Goal: Transaction & Acquisition: Obtain resource

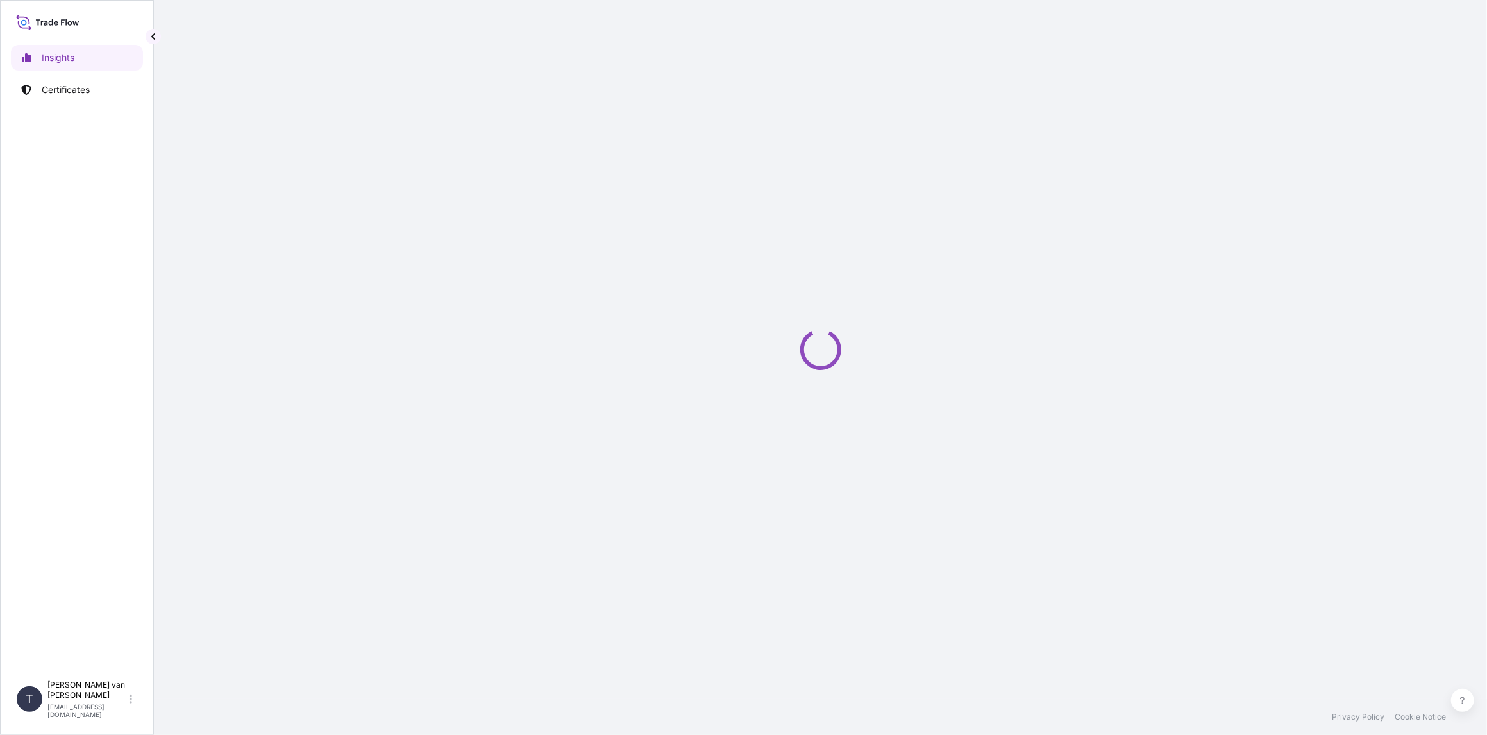
select select "2025"
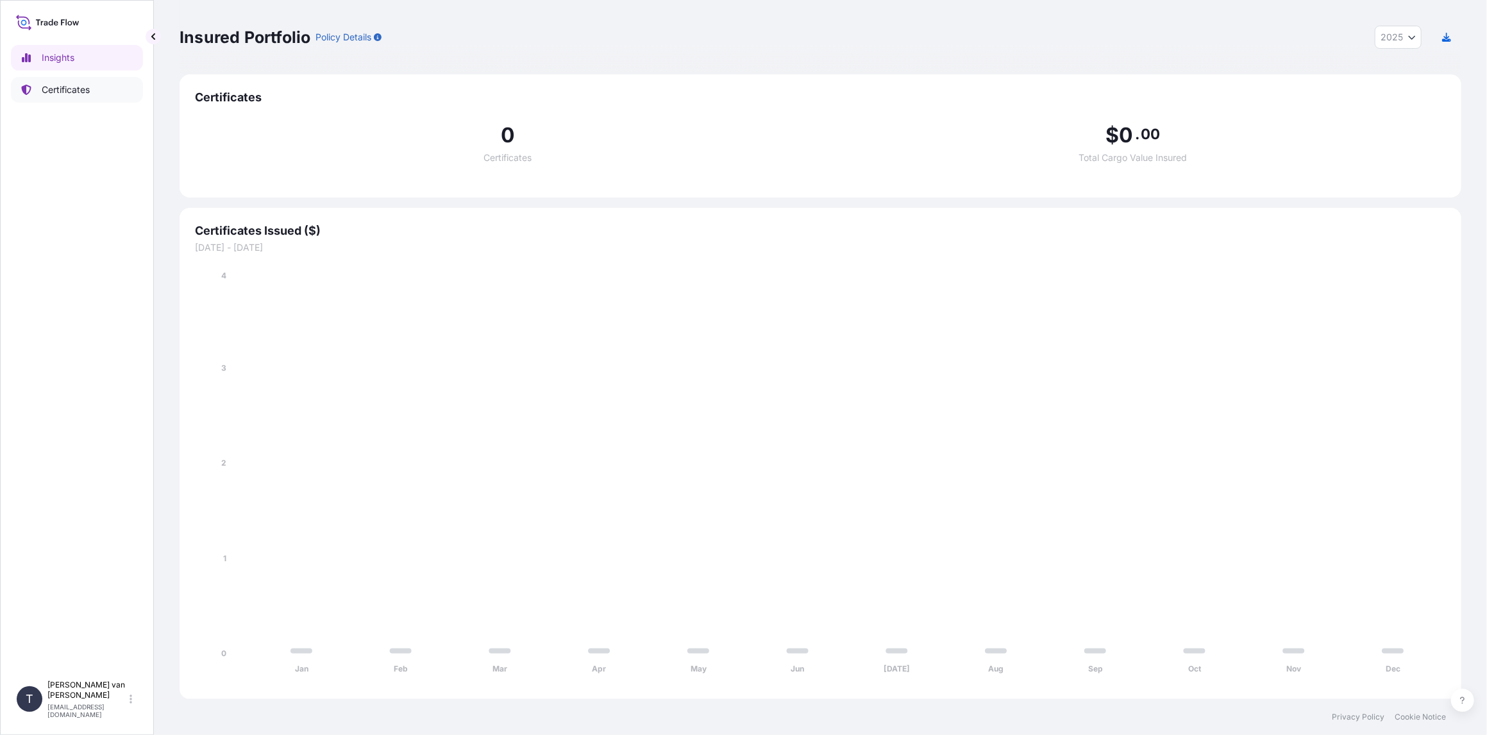
click at [81, 94] on p "Certificates" at bounding box center [66, 89] width 48 height 13
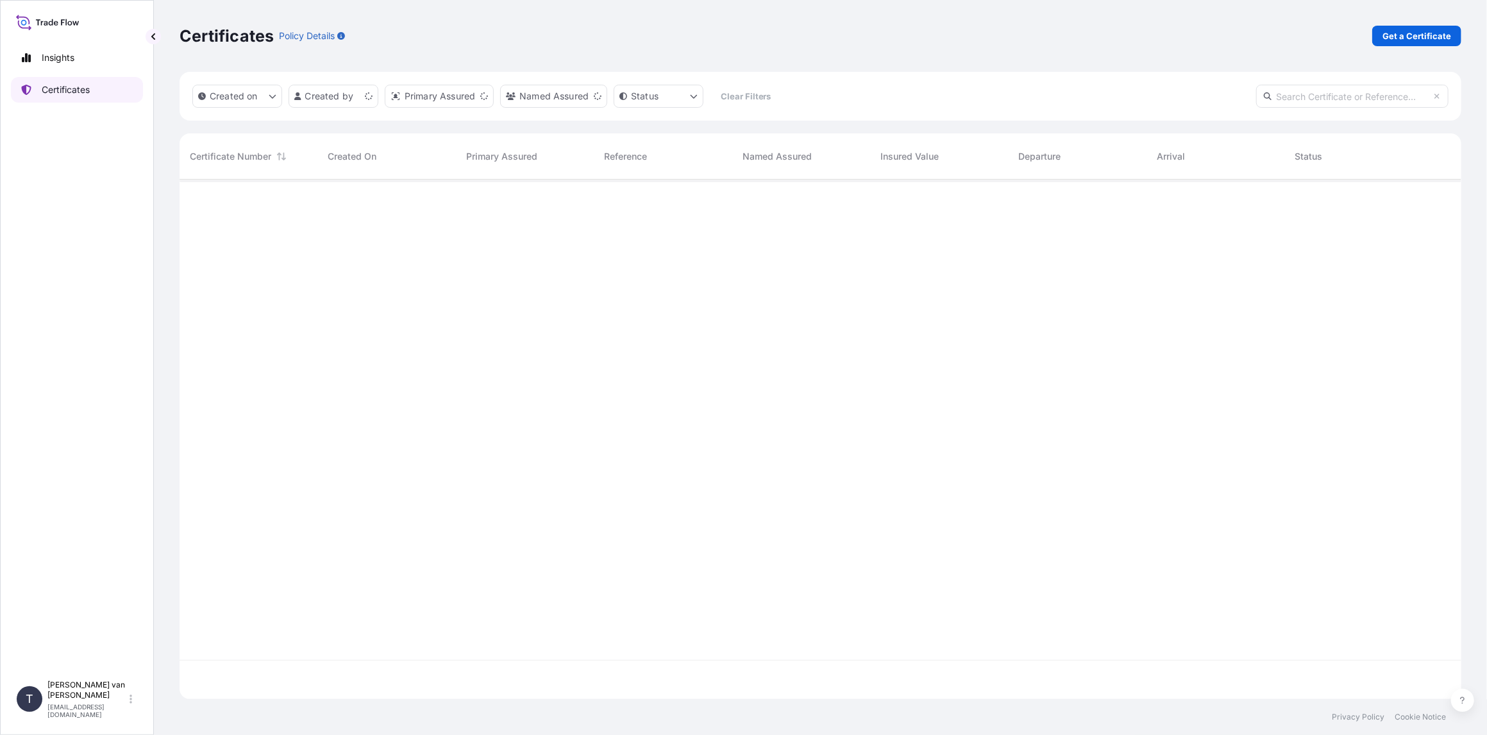
scroll to position [517, 1271]
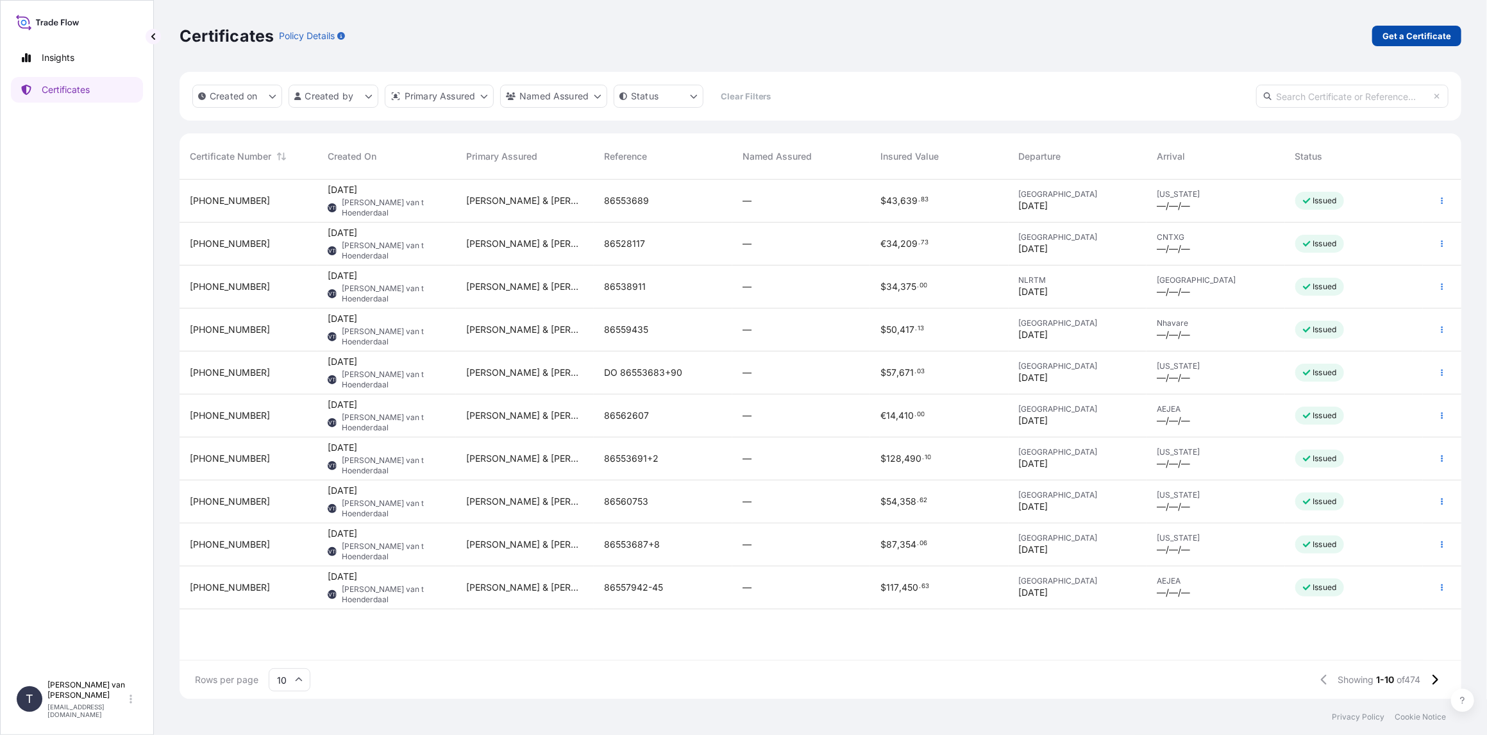
click at [1413, 33] on p "Get a Certificate" at bounding box center [1416, 35] width 69 height 13
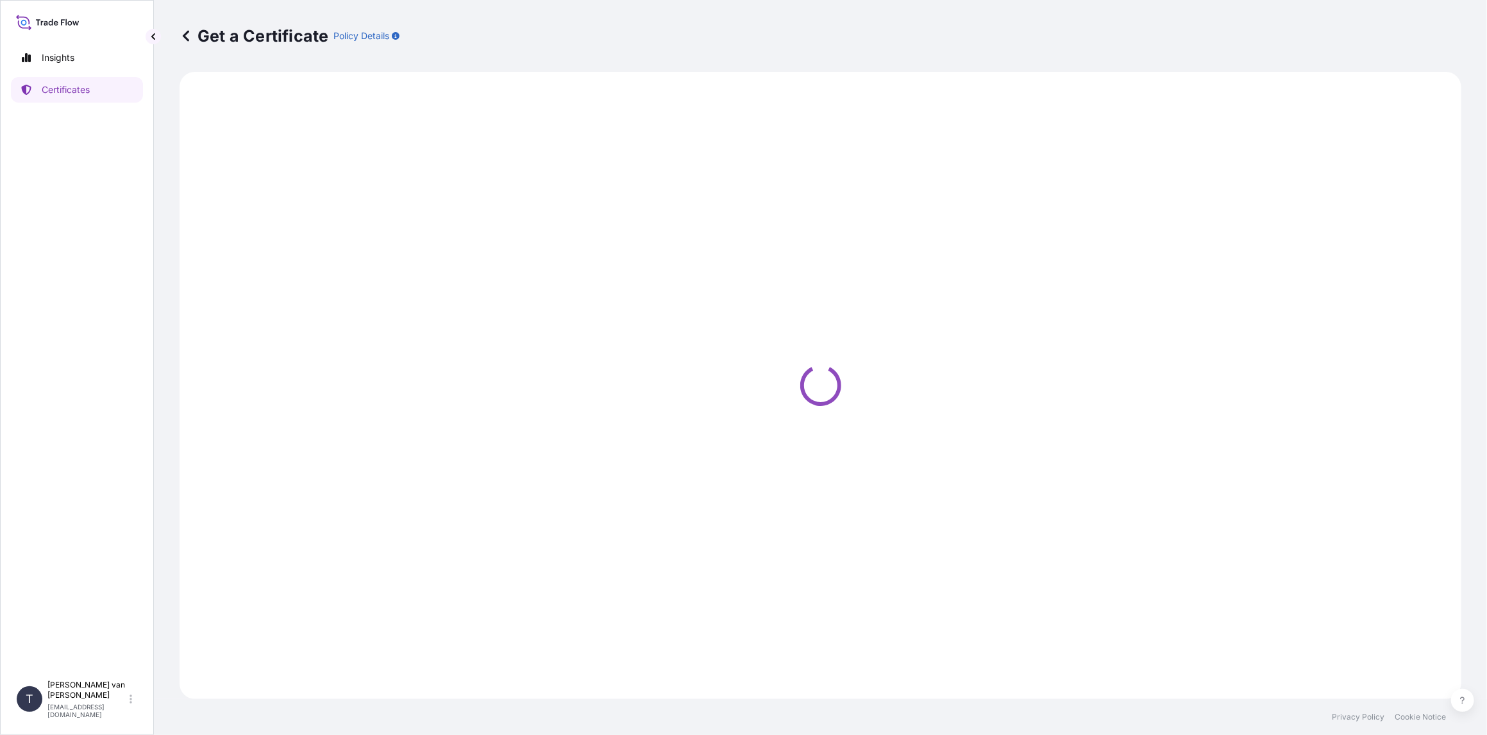
select select "Sea"
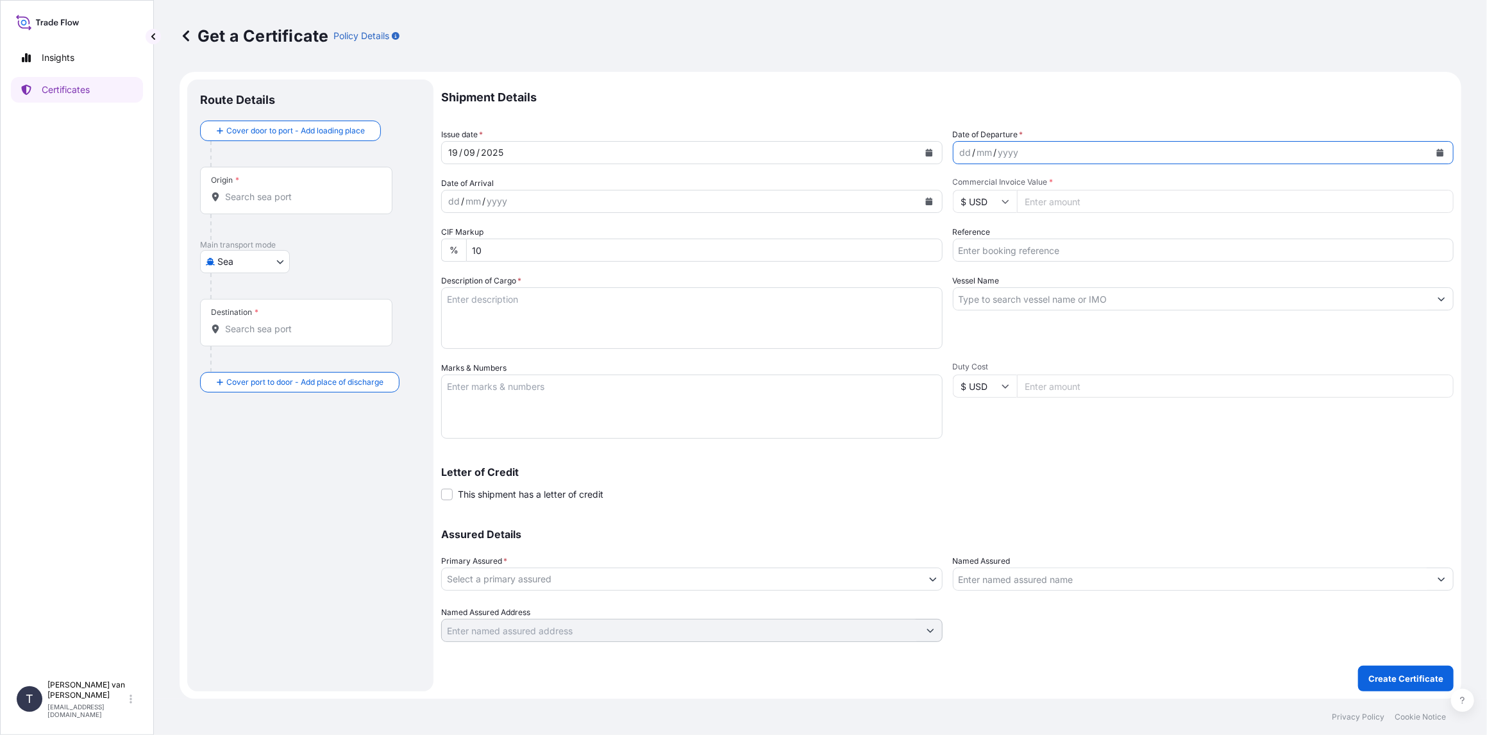
click at [1437, 153] on icon "Calendar" at bounding box center [1440, 153] width 7 height 8
click at [1123, 231] on div "7" at bounding box center [1121, 235] width 23 height 23
click at [1051, 199] on input "Commercial Invoice Value *" at bounding box center [1235, 201] width 437 height 23
click at [1008, 201] on icon at bounding box center [1006, 201] width 8 height 8
click at [983, 236] on div "€ EUR" at bounding box center [985, 236] width 54 height 24
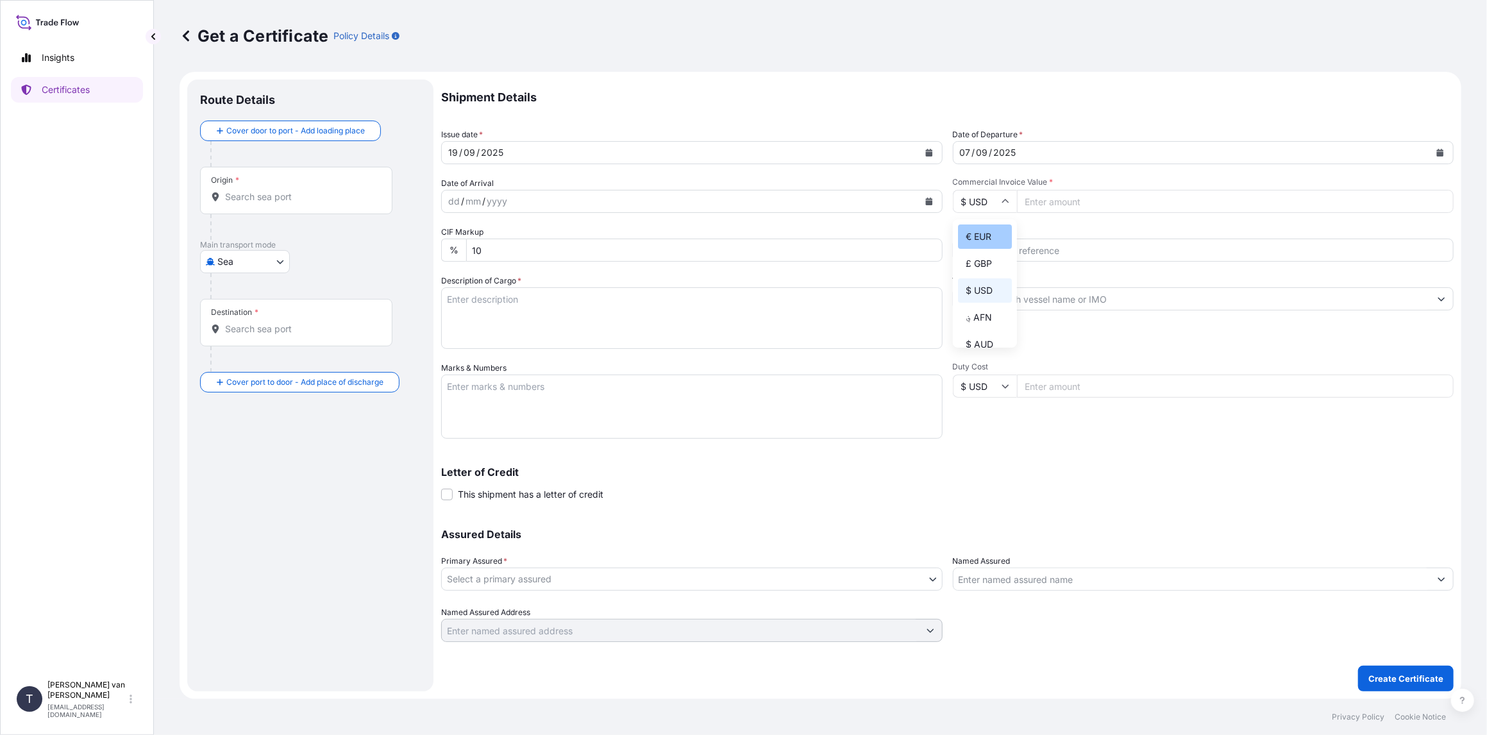
type input "€ EUR"
click at [1034, 201] on input "Commercial Invoice Value *" at bounding box center [1235, 201] width 437 height 23
type input "22222.25"
click at [1064, 255] on input "Reference" at bounding box center [1203, 250] width 501 height 23
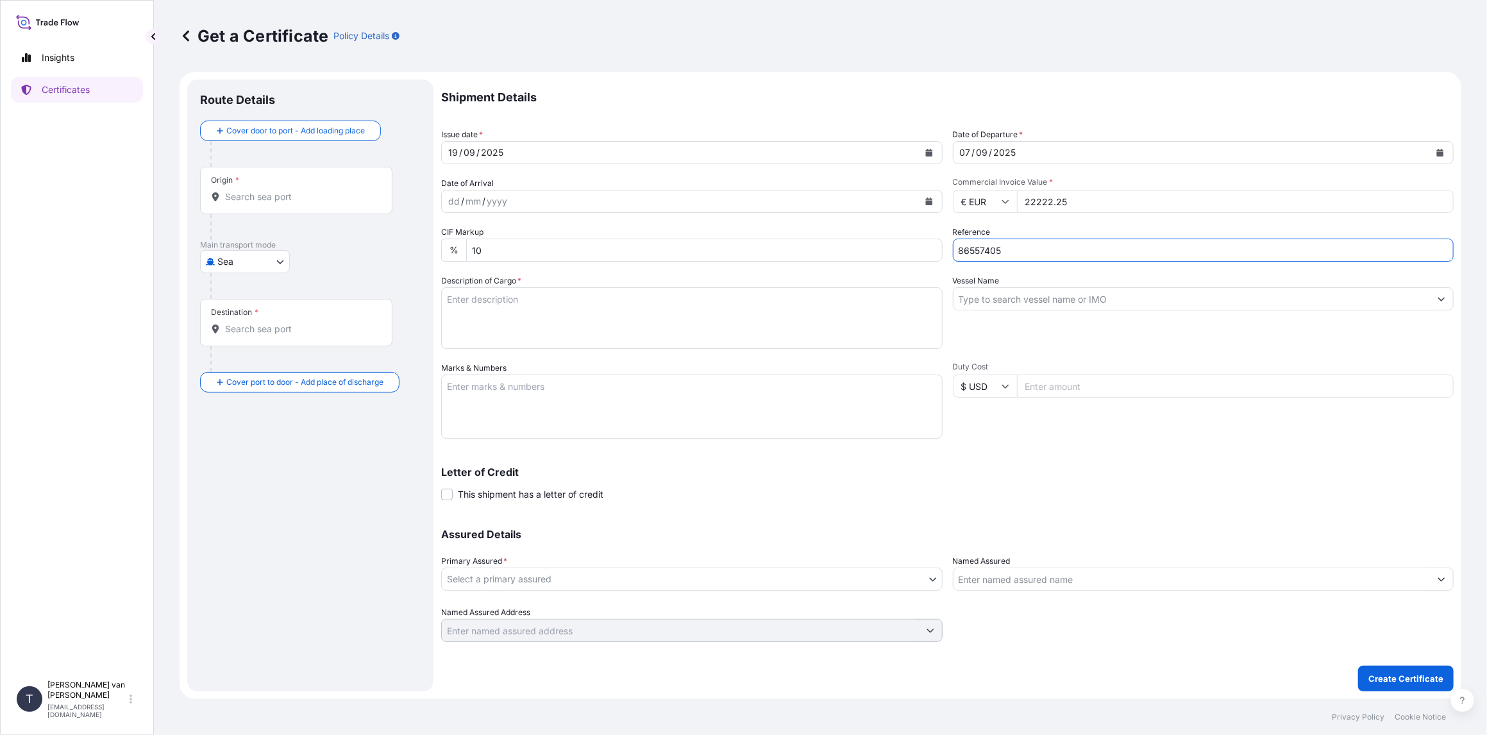
type input "86557405"
click at [1005, 300] on input "Vessel Name" at bounding box center [1191, 298] width 477 height 23
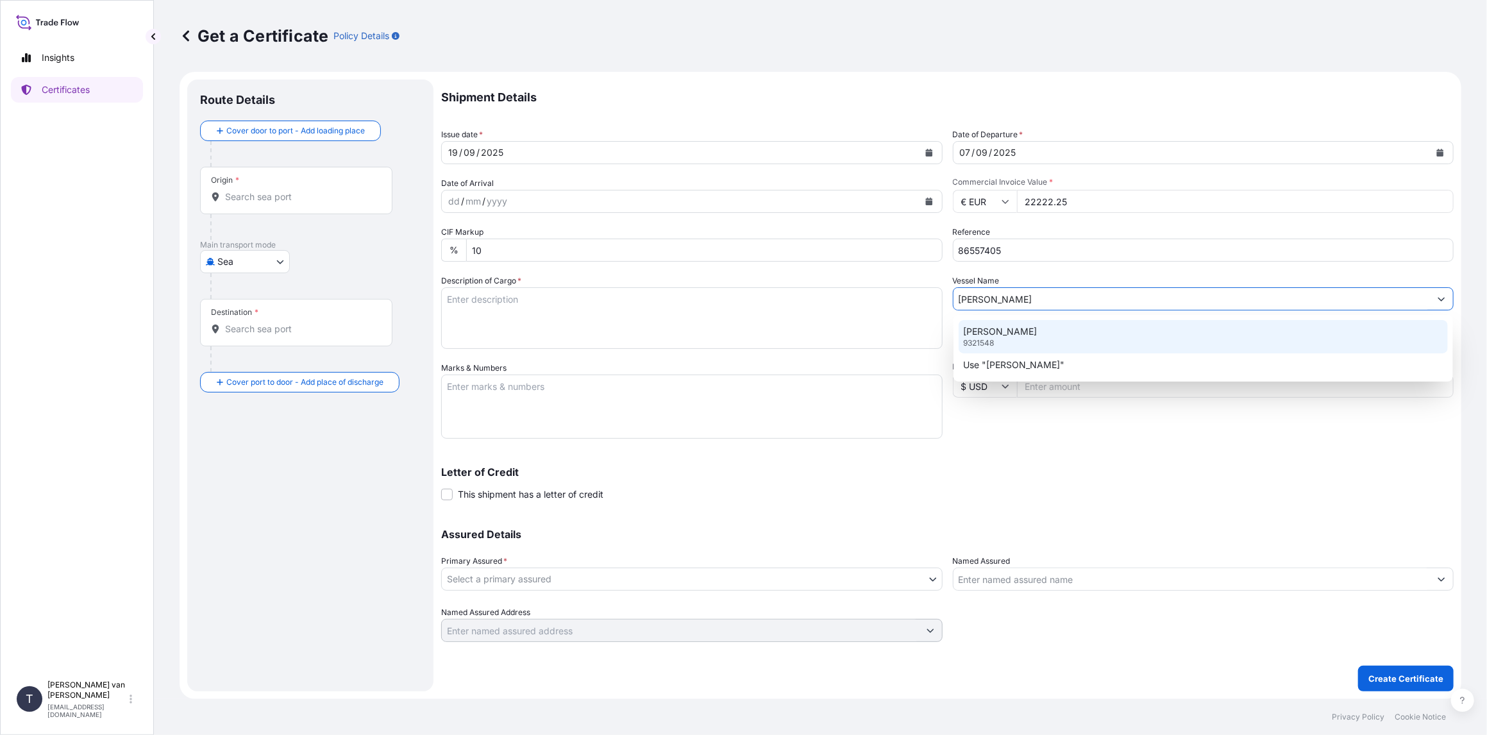
click at [1025, 331] on p "[PERSON_NAME]" at bounding box center [1001, 331] width 74 height 13
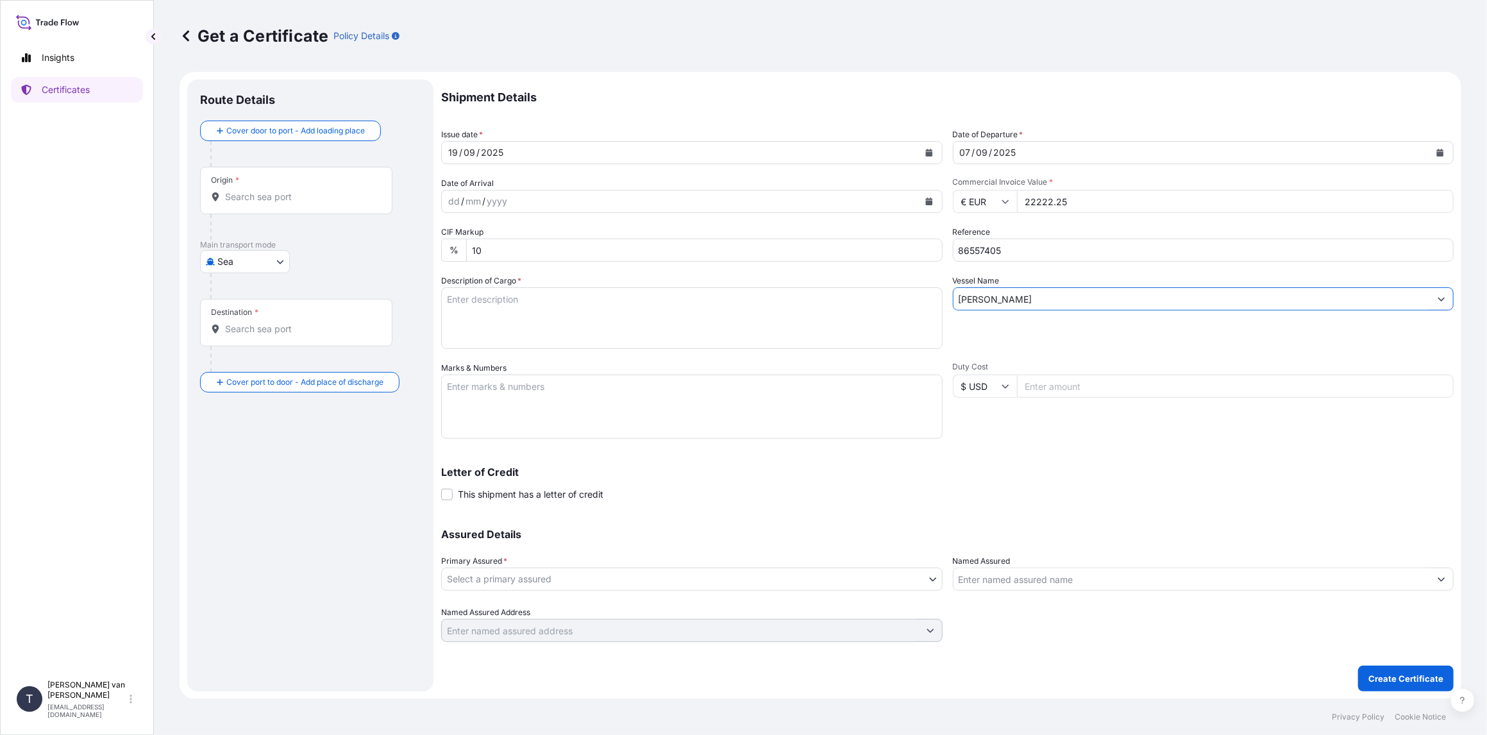
type input "[PERSON_NAME]"
click at [555, 306] on textarea "Description of Cargo *" at bounding box center [691, 318] width 501 height 62
click at [517, 300] on textarea "1x 40ft container containing: 1000 bags x 25 kg Resistamyl 347 = 25.000 kg" at bounding box center [691, 318] width 501 height 62
drag, startPoint x: 517, startPoint y: 298, endPoint x: 418, endPoint y: 298, distance: 98.7
click at [418, 298] on form "Route Details Cover door to port - Add loading place Place of loading Road / [G…" at bounding box center [821, 385] width 1282 height 627
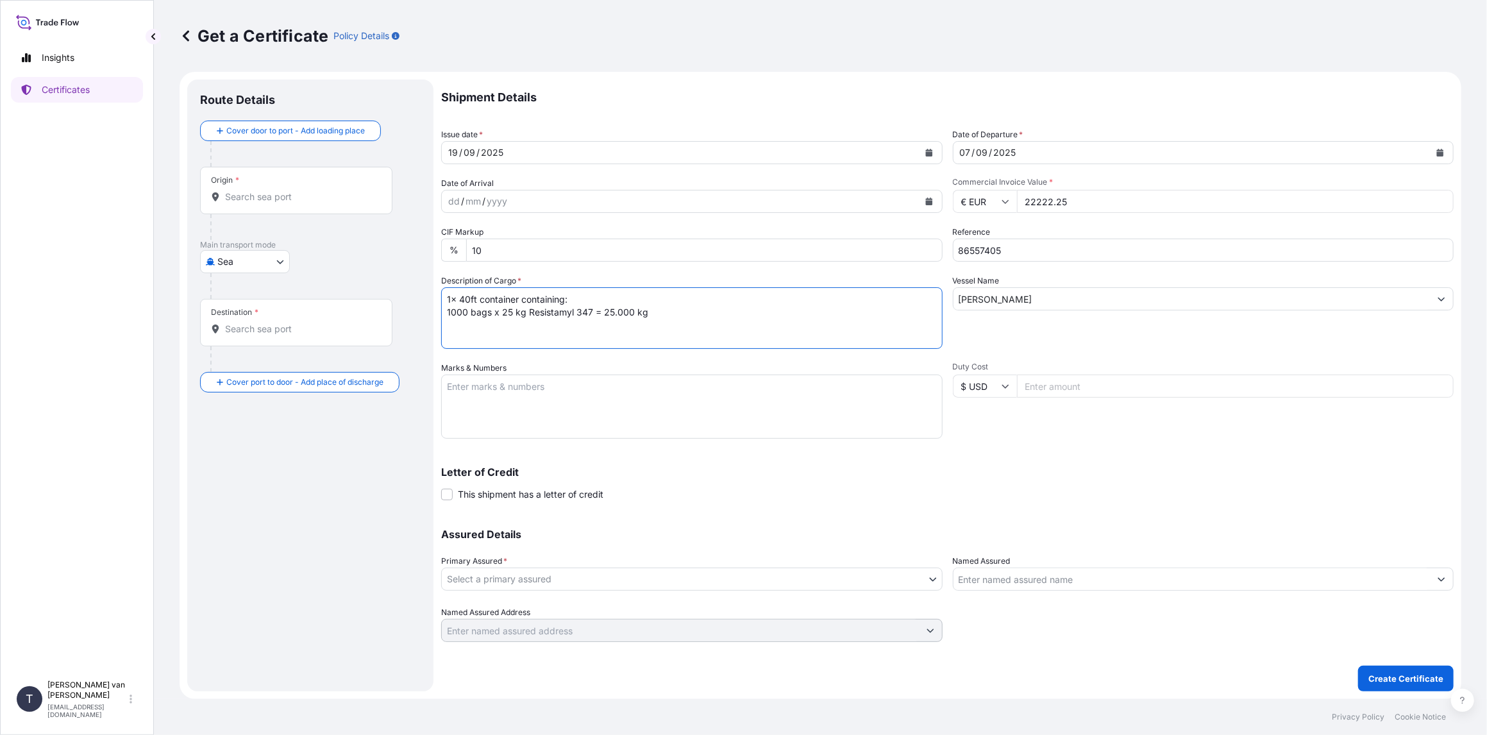
type textarea "1x 40ft container containing: 1000 bags x 25 kg Resistamyl 347 = 25.000 kg"
click at [482, 380] on textarea "Marks & Numbers" at bounding box center [691, 406] width 501 height 64
paste textarea "1x 40ft containe"
type textarea "1x 40ft container: CONTAINER: SEAL: FFAU5456146 00103228 DO: 86557405 PO: 44006…"
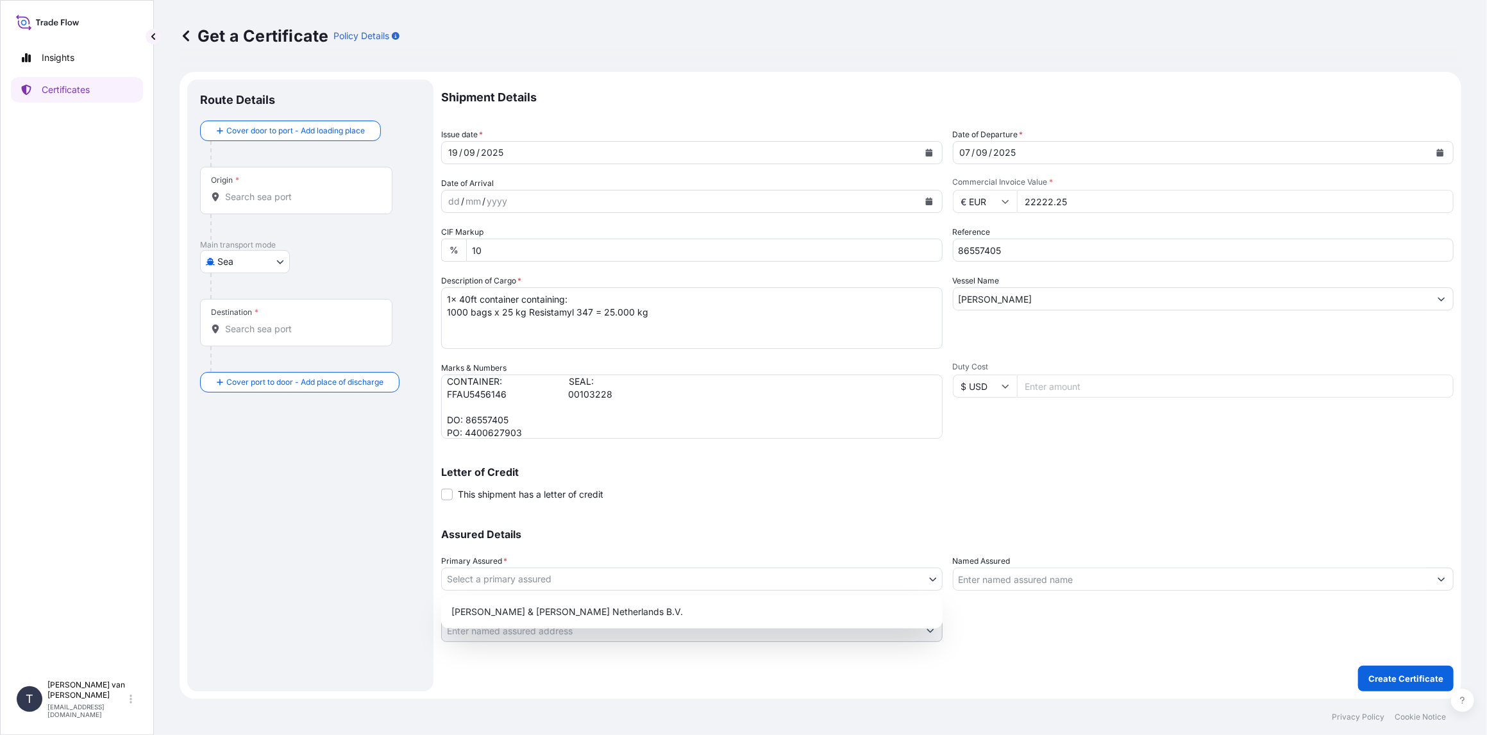
click at [591, 581] on body "Insights Certificates T [PERSON_NAME] van t Hoenderdaal [EMAIL_ADDRESS][DOMAIN_…" at bounding box center [743, 367] width 1487 height 735
click at [546, 608] on div "[PERSON_NAME] & [PERSON_NAME] Netherlands B.V." at bounding box center [691, 611] width 491 height 23
select select "31666"
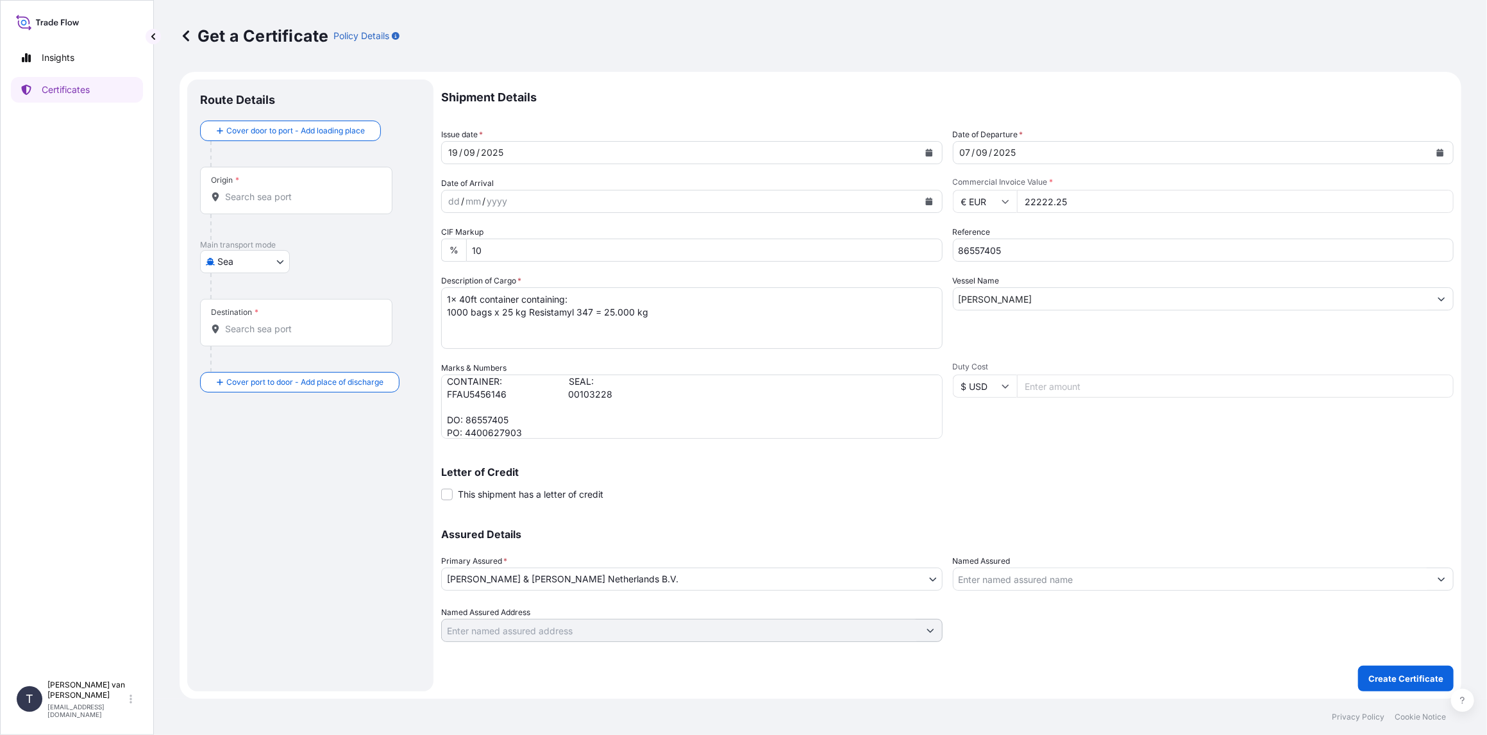
click at [254, 187] on div "Origin *" at bounding box center [296, 190] width 192 height 47
click at [254, 190] on input "Origin *" at bounding box center [300, 196] width 151 height 13
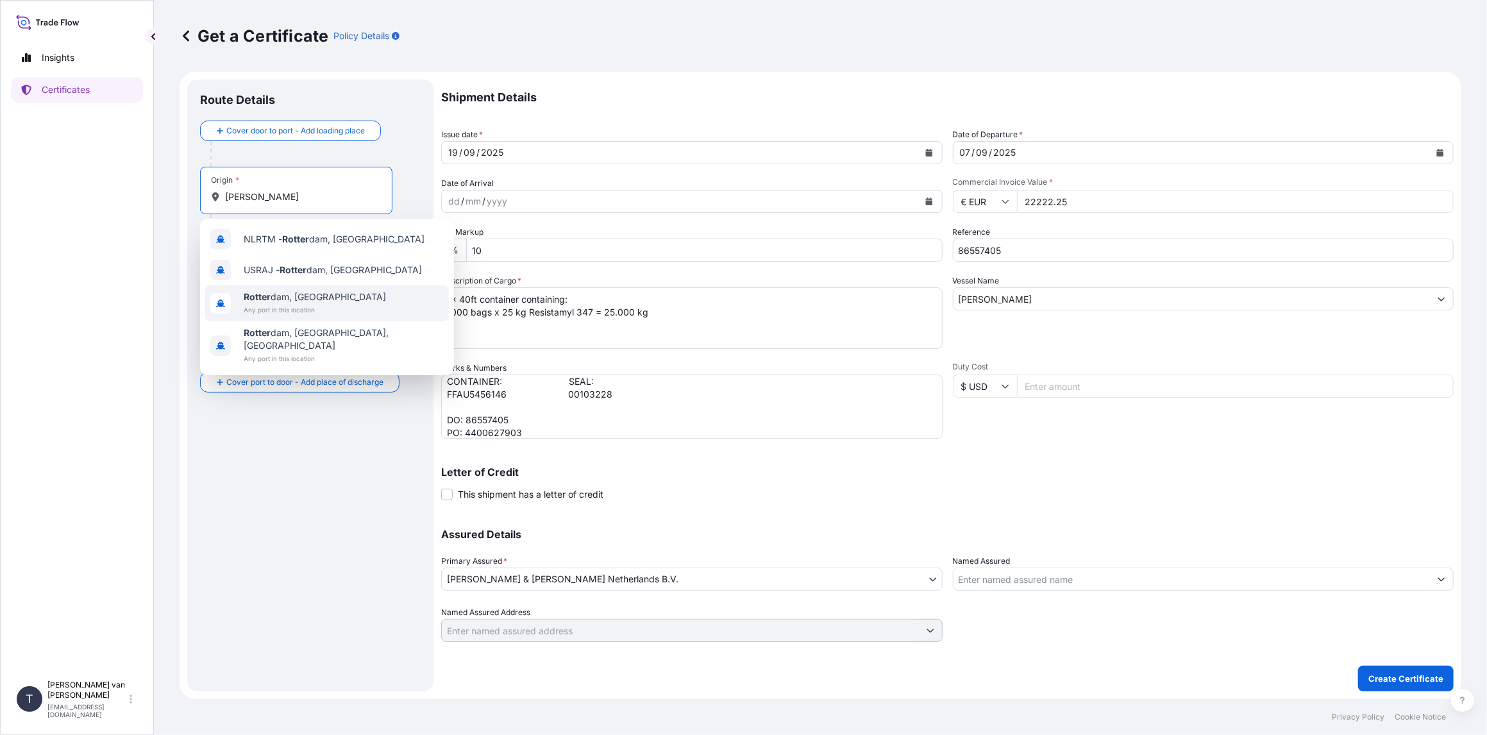
click at [262, 293] on b "Rotter" at bounding box center [257, 296] width 27 height 11
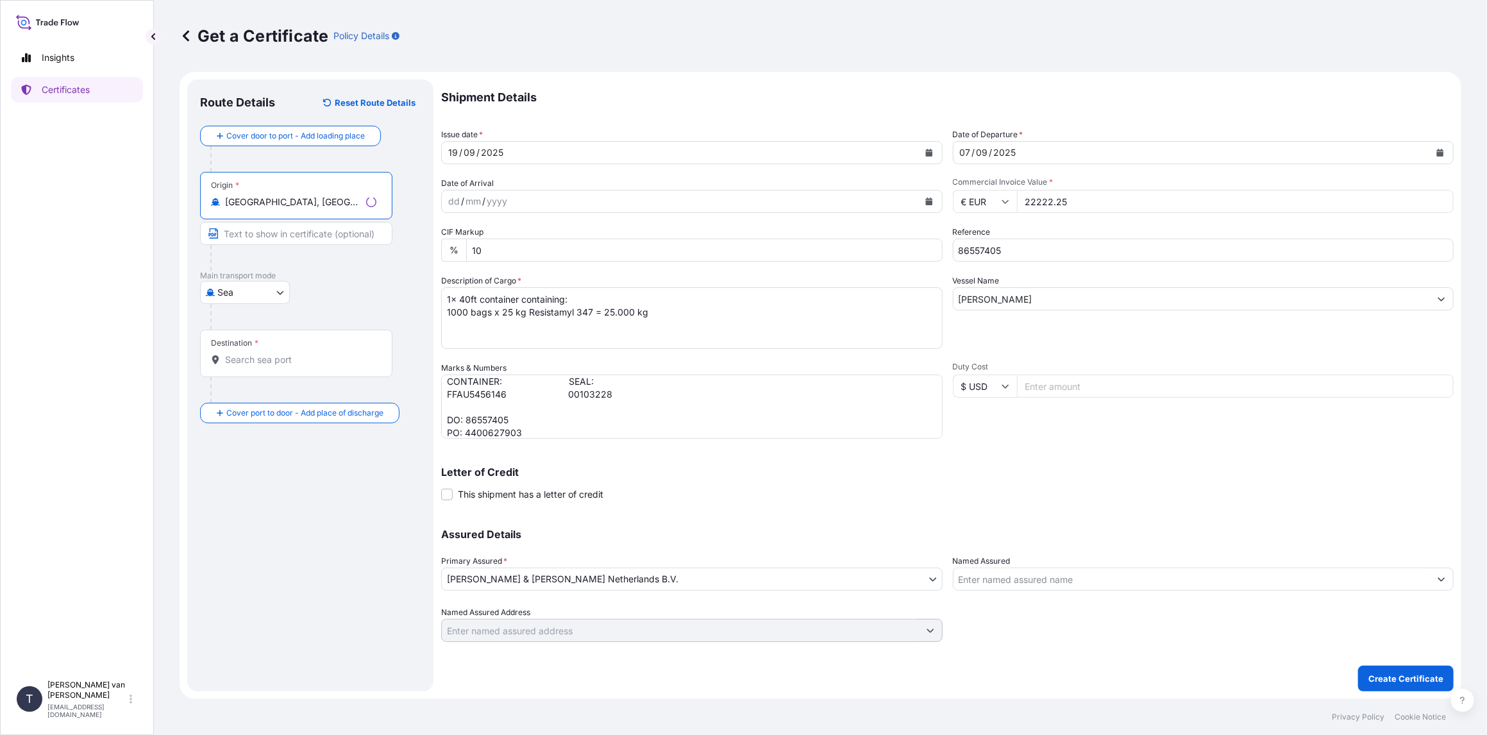
type input "[GEOGRAPHIC_DATA], [GEOGRAPHIC_DATA]"
click at [273, 349] on div "Destination *" at bounding box center [296, 353] width 192 height 47
click at [273, 353] on input "Destination *" at bounding box center [300, 359] width 151 height 13
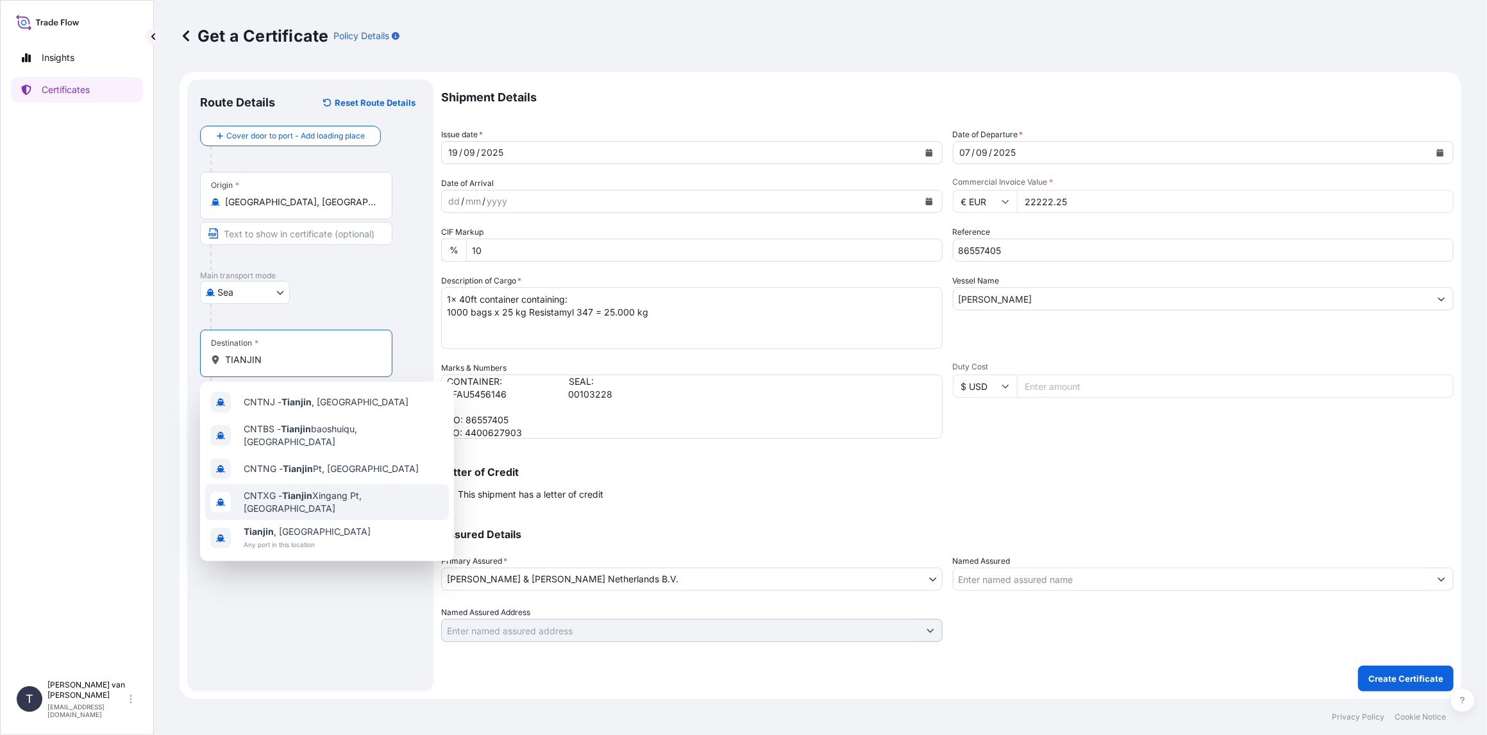
click at [344, 495] on span "CNTXG - Tianjin Xingang Pt, [GEOGRAPHIC_DATA]" at bounding box center [344, 502] width 200 height 26
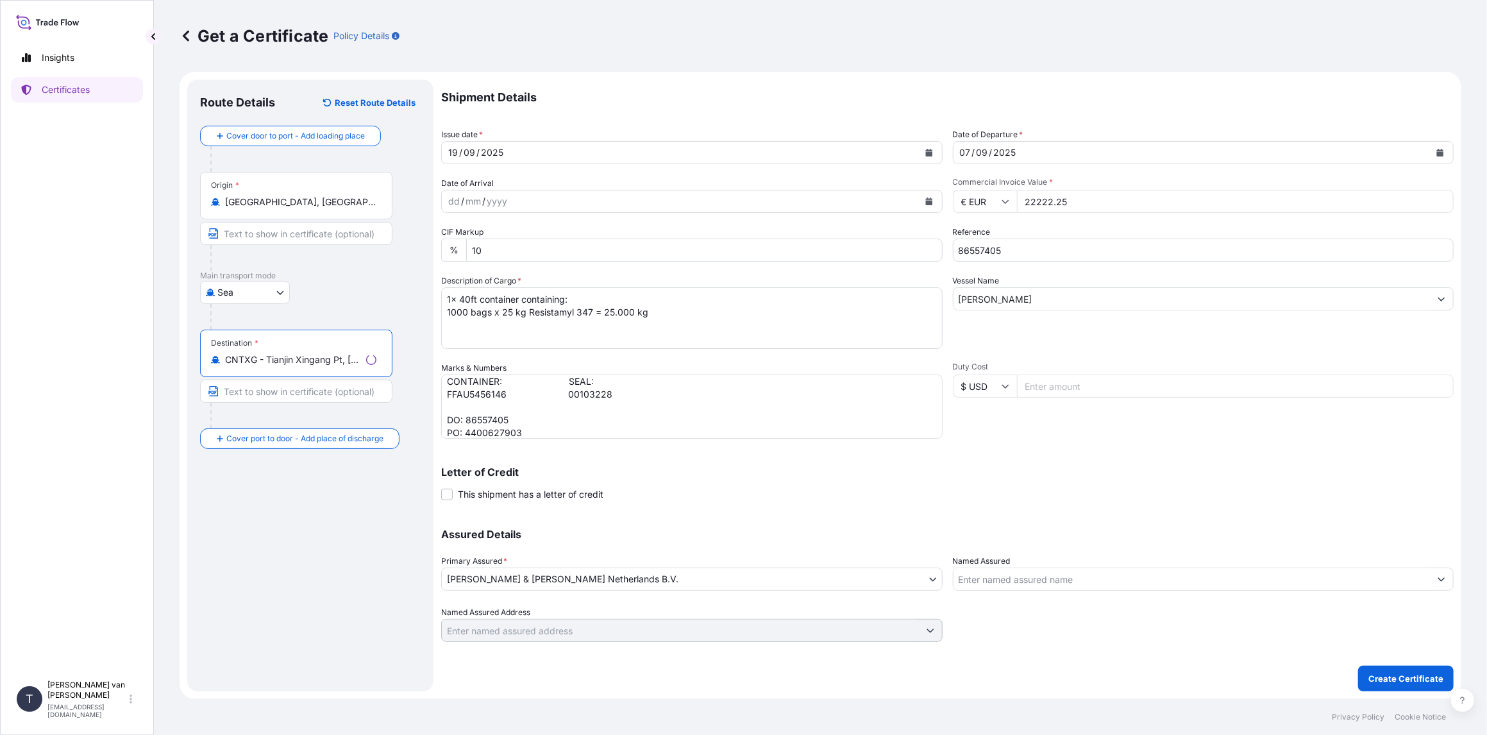
scroll to position [24, 0]
type input "CNTXG - Tianjin Xingang Pt, [GEOGRAPHIC_DATA]"
click at [1395, 679] on p "Create Certificate" at bounding box center [1405, 678] width 75 height 13
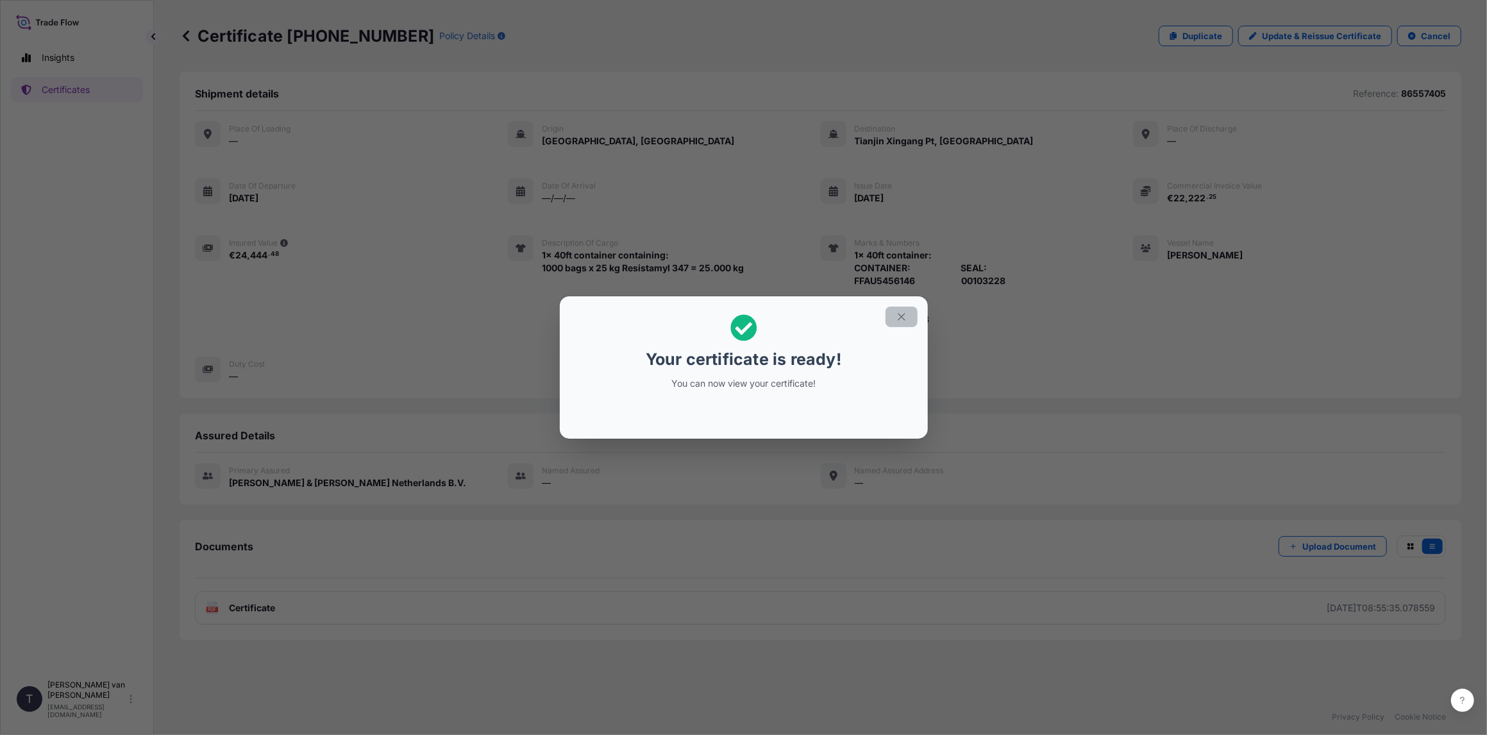
click at [896, 311] on icon "button" at bounding box center [902, 317] width 12 height 12
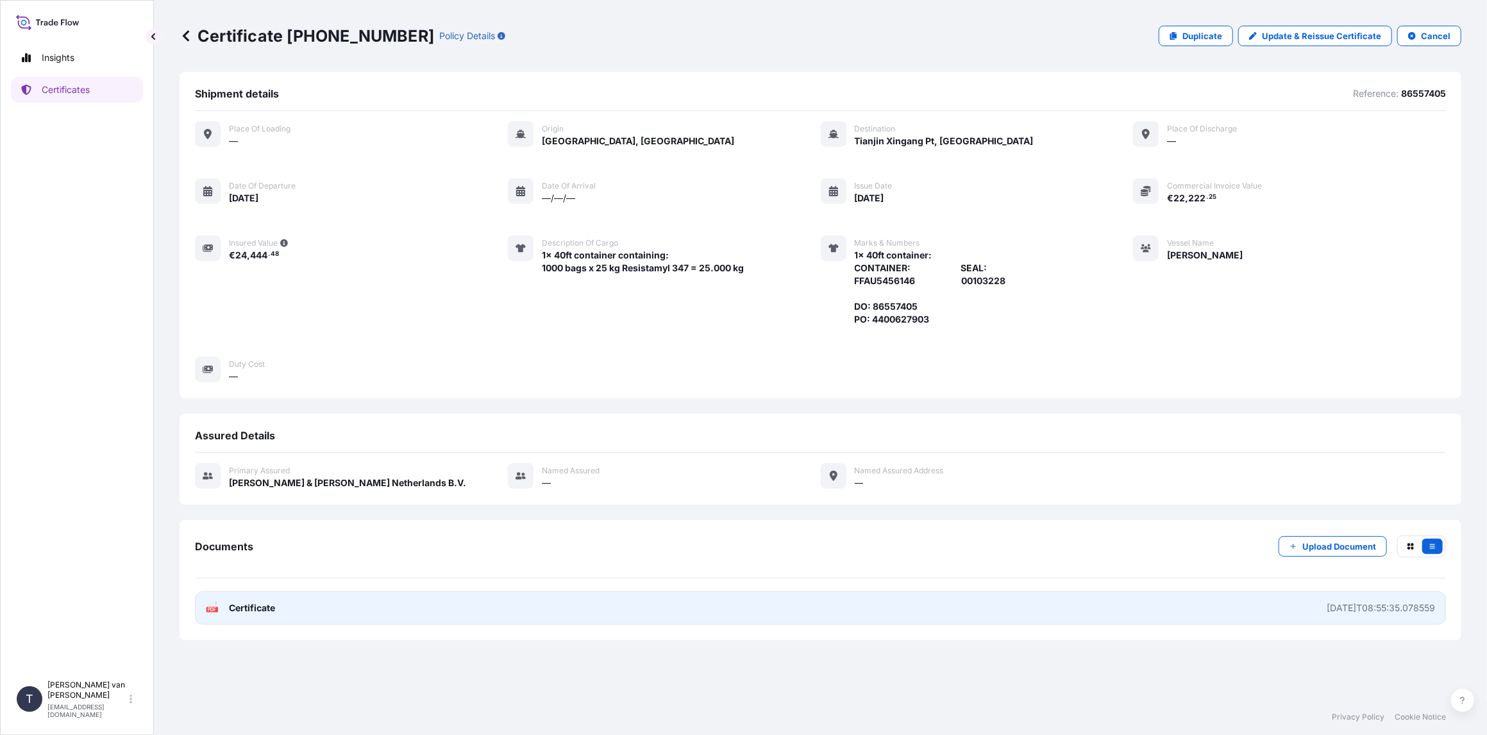
click at [266, 606] on span "Certificate" at bounding box center [252, 607] width 46 height 13
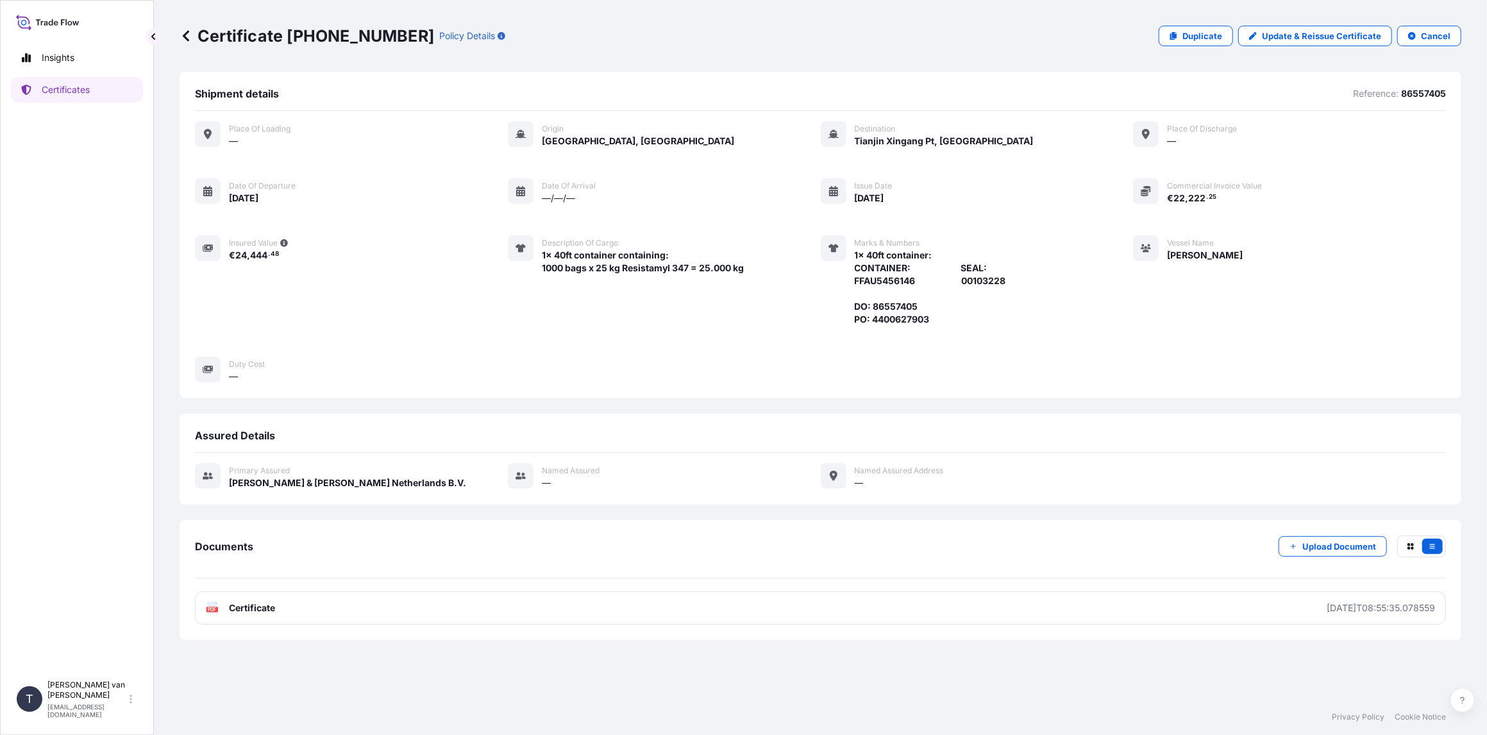
drag, startPoint x: 350, startPoint y: 26, endPoint x: 363, endPoint y: 26, distance: 12.8
click at [354, 26] on p "Certificate [PHONE_NUMBER]" at bounding box center [307, 36] width 255 height 21
click at [389, 39] on div "Certificate [PHONE_NUMBER] Policy Details" at bounding box center [343, 36] width 326 height 21
drag, startPoint x: 387, startPoint y: 38, endPoint x: 286, endPoint y: 37, distance: 101.3
click at [286, 37] on p "Certificate [PHONE_NUMBER]" at bounding box center [307, 36] width 255 height 21
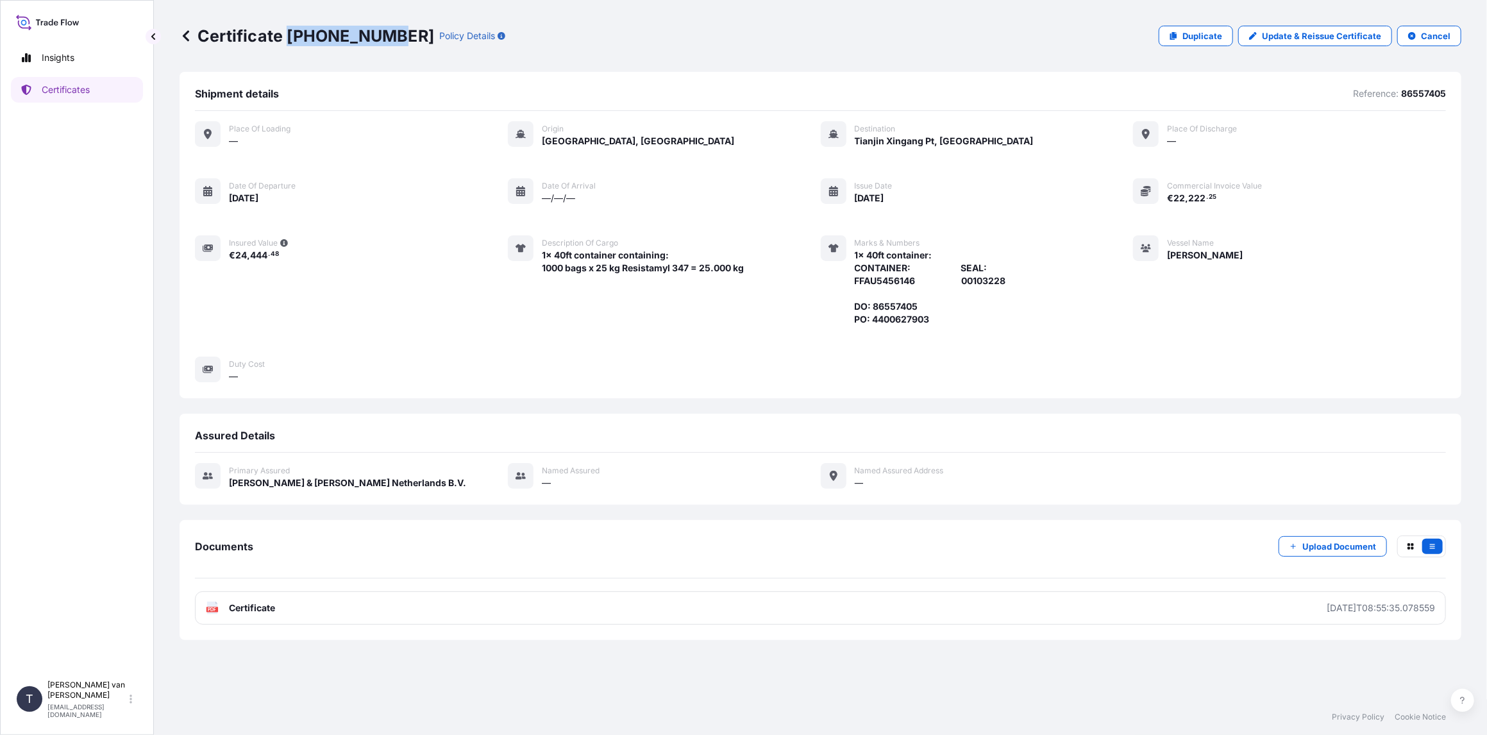
copy p "[PHONE_NUMBER]"
